Goal: Navigation & Orientation: Find specific page/section

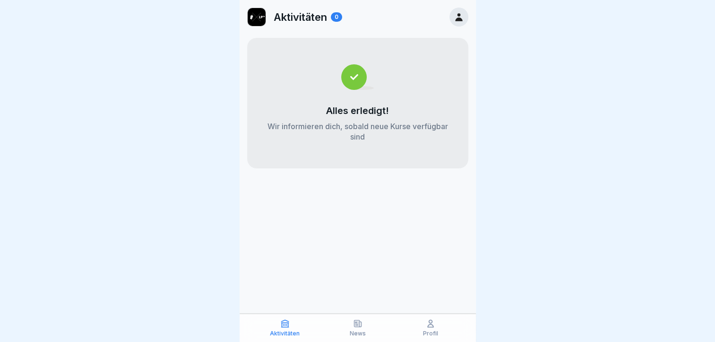
click at [259, 19] on img at bounding box center [257, 17] width 18 height 18
click at [457, 19] on icon at bounding box center [458, 17] width 7 height 8
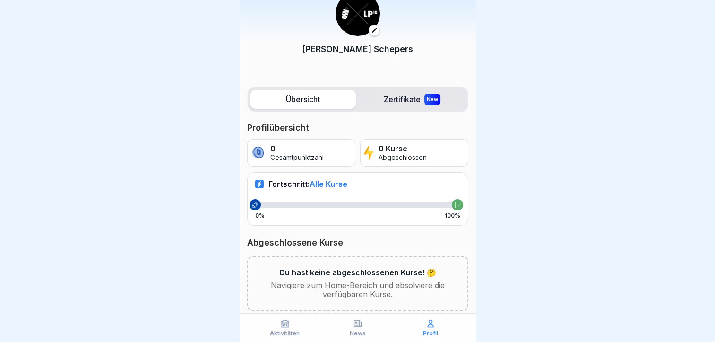
scroll to position [52, 0]
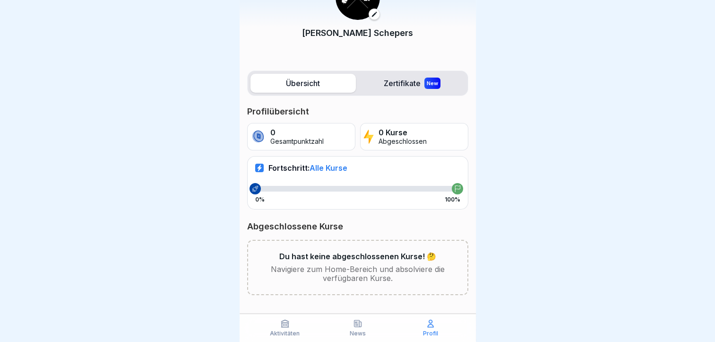
click at [431, 328] on icon at bounding box center [430, 322] width 9 height 9
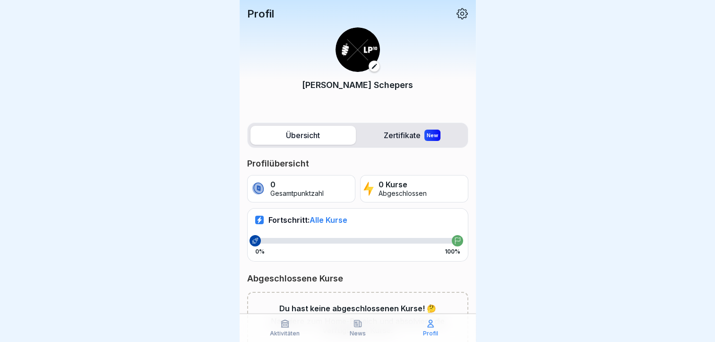
click at [282, 326] on icon at bounding box center [284, 323] width 7 height 7
